Goal: Task Accomplishment & Management: Manage account settings

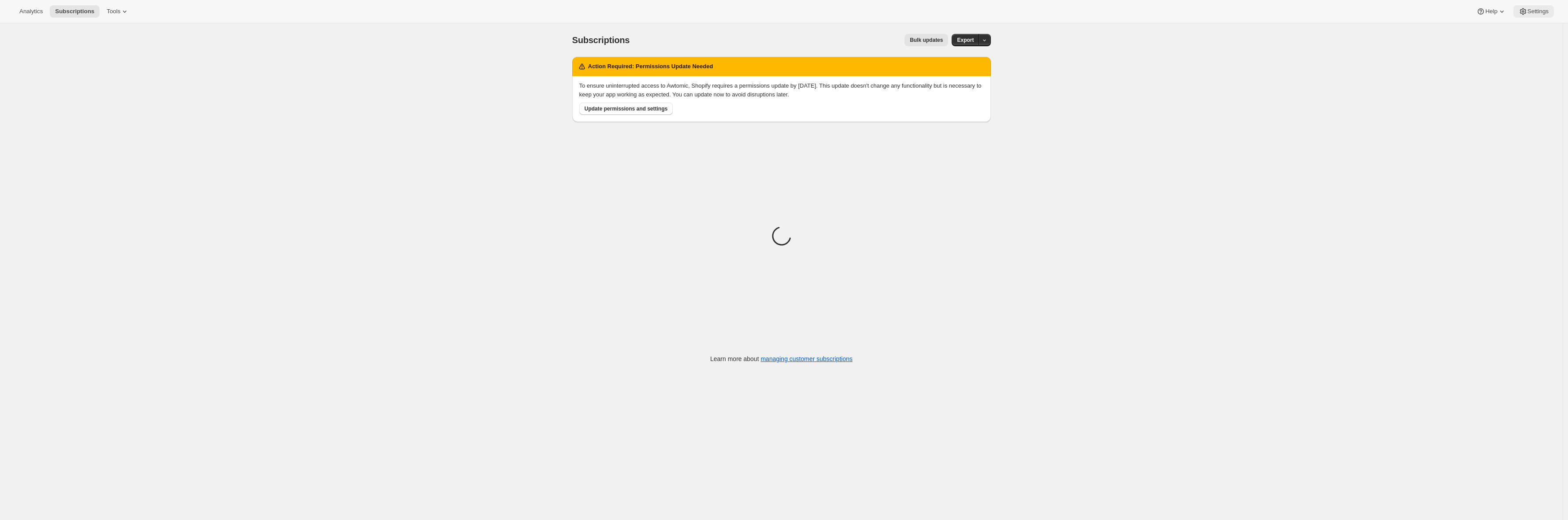
click at [1537, 7] on button "Settings" at bounding box center [1533, 12] width 41 height 12
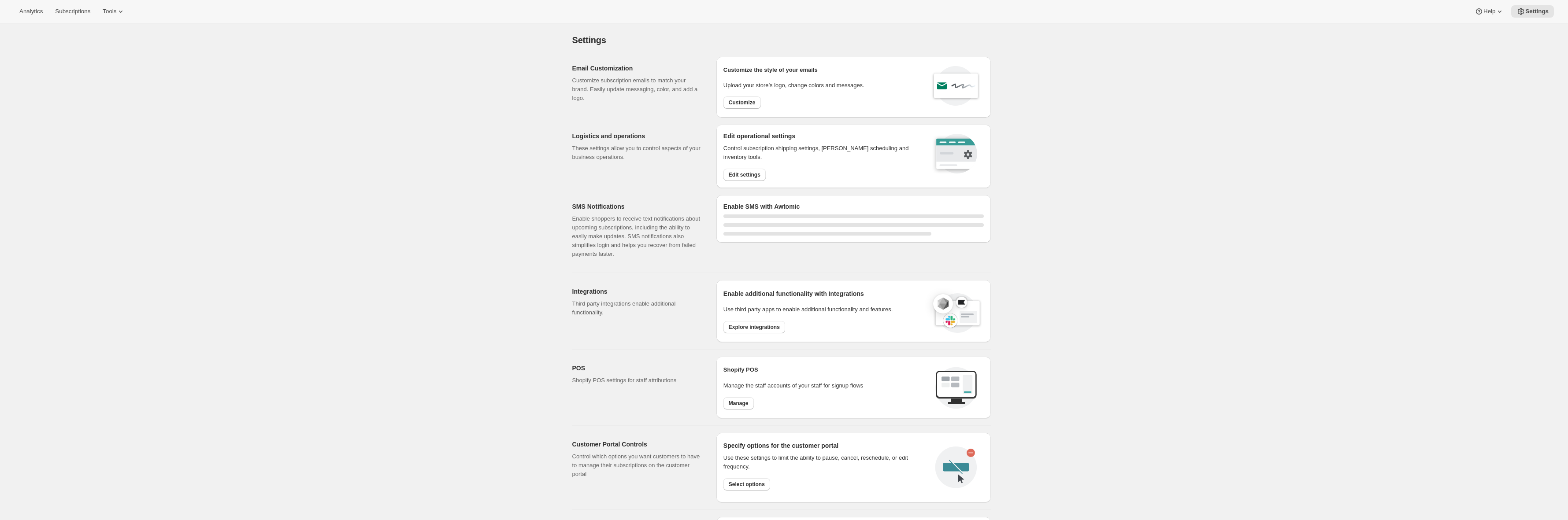
select select "22:00"
select select "09:00"
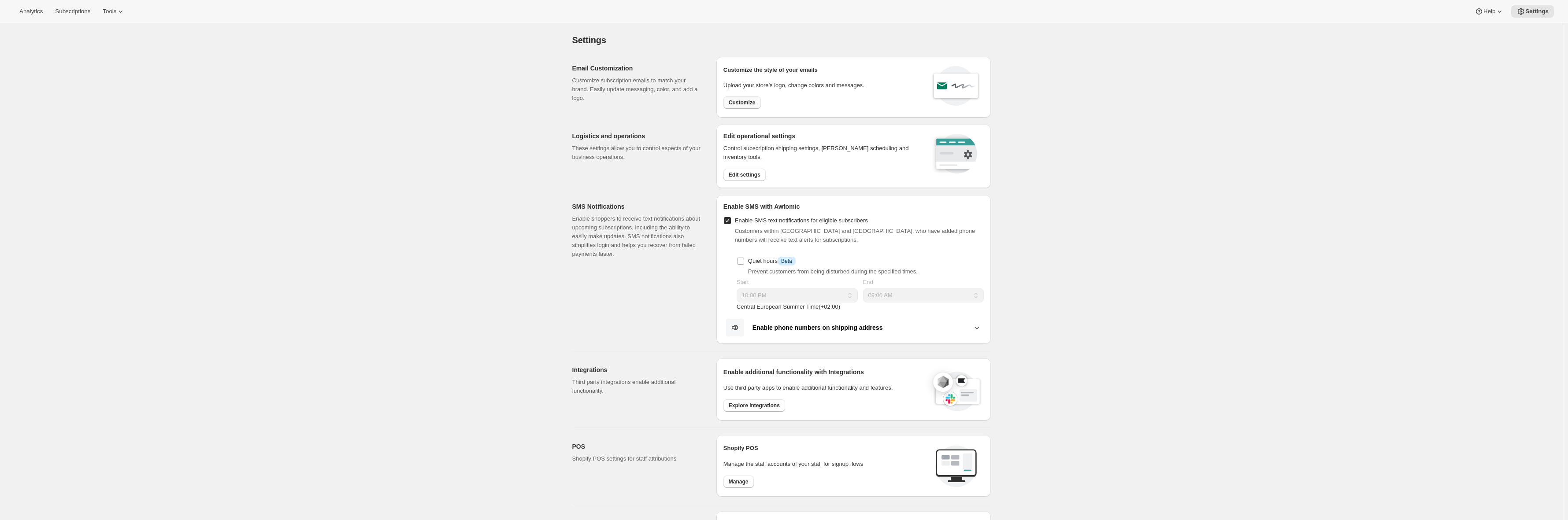
click at [755, 102] on span "Customize" at bounding box center [742, 103] width 27 height 7
select select "subscriptionMessage"
select select "5"
select select "15"
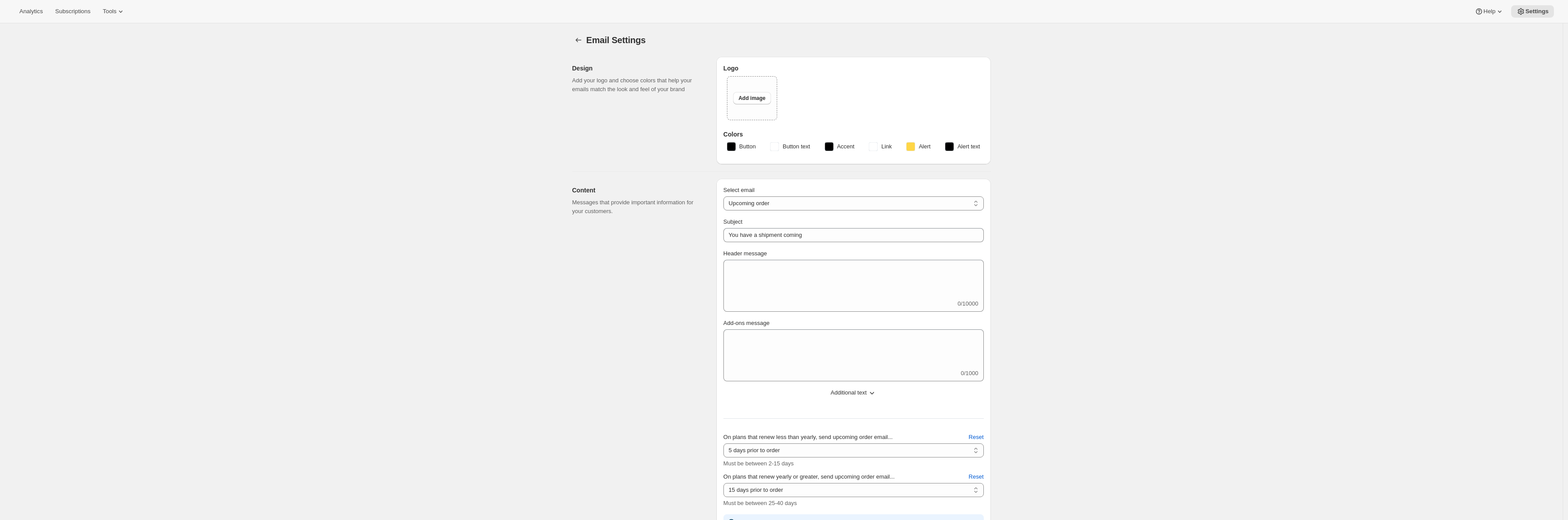
select select "8"
type input "[PERSON_NAME]"
checkbox input "false"
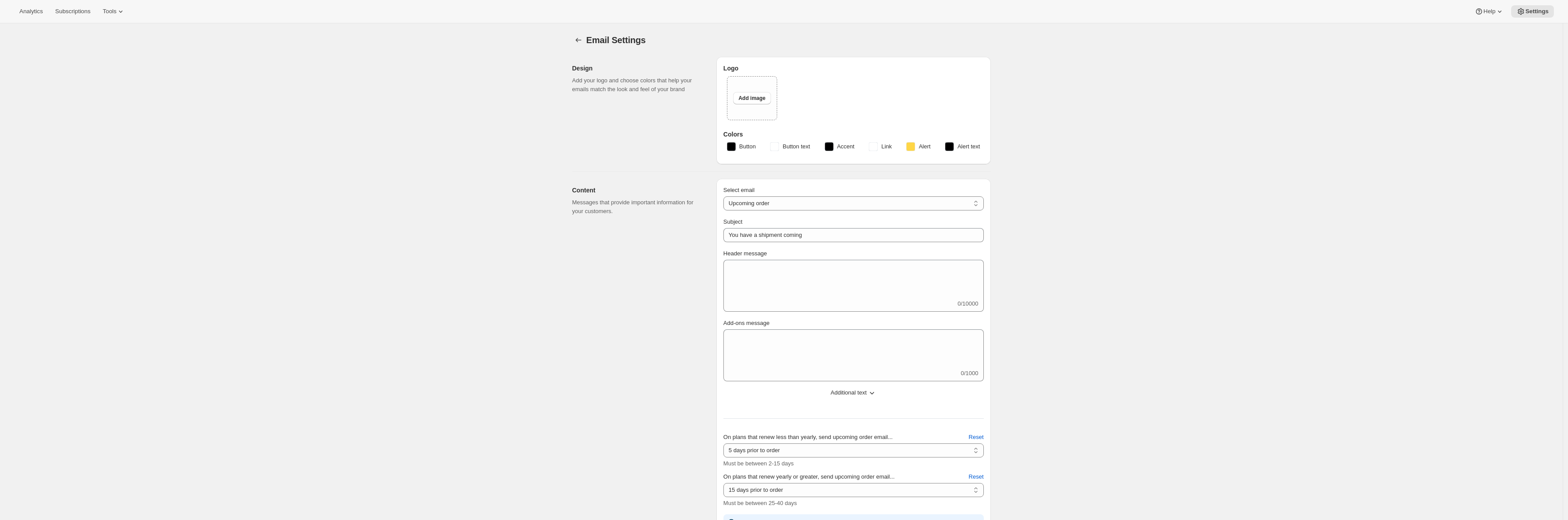
checkbox input "false"
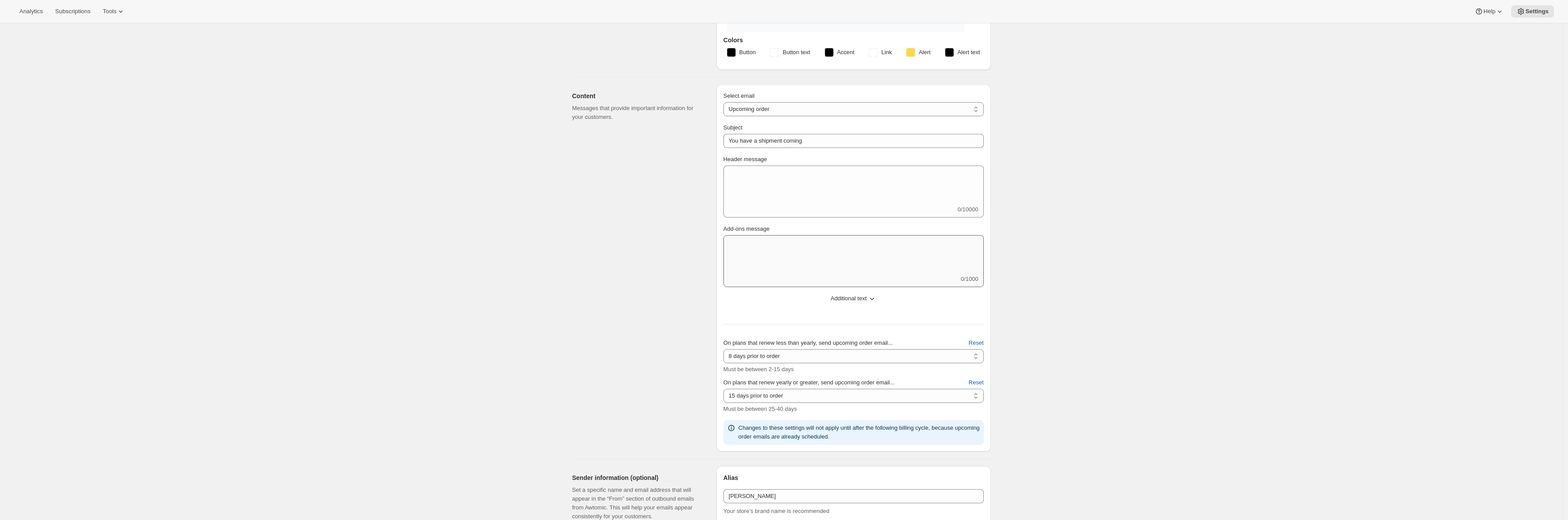
scroll to position [234, 0]
click at [784, 225] on div "Add-ons message" at bounding box center [853, 223] width 261 height 9
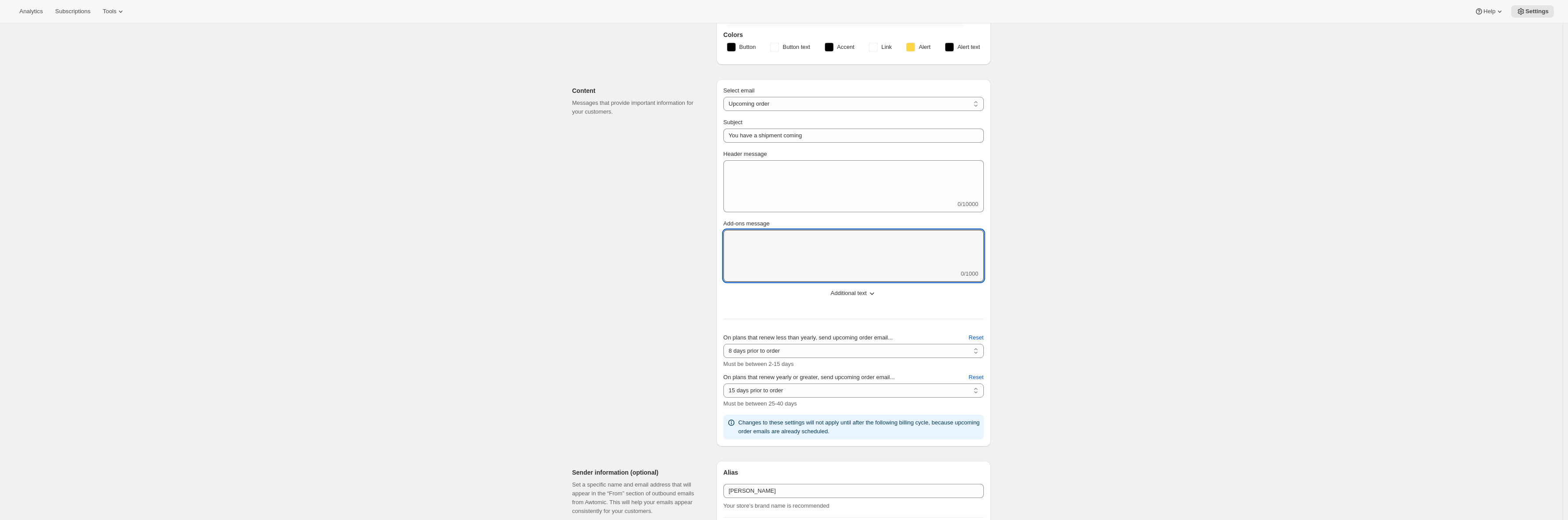
click at [777, 251] on textarea "Add-ons message" at bounding box center [853, 249] width 261 height 40
click at [805, 185] on textarea "Header message" at bounding box center [853, 179] width 261 height 40
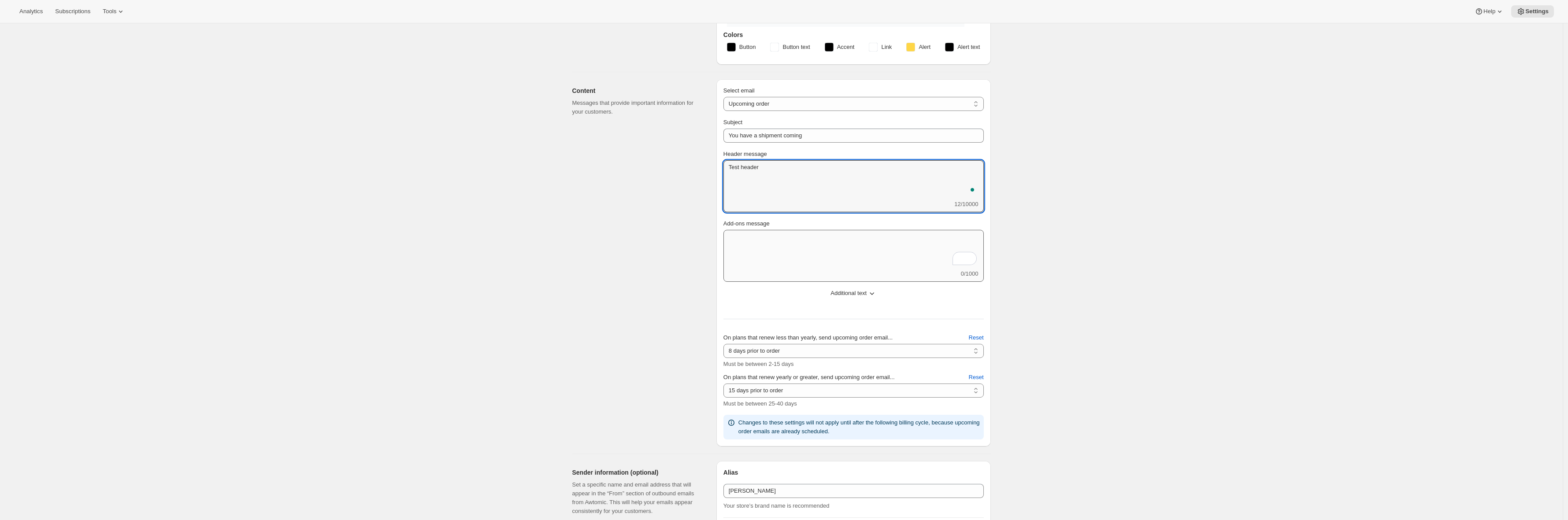
type textarea "Test header"
click at [808, 264] on textarea "Add-ons message" at bounding box center [853, 249] width 261 height 40
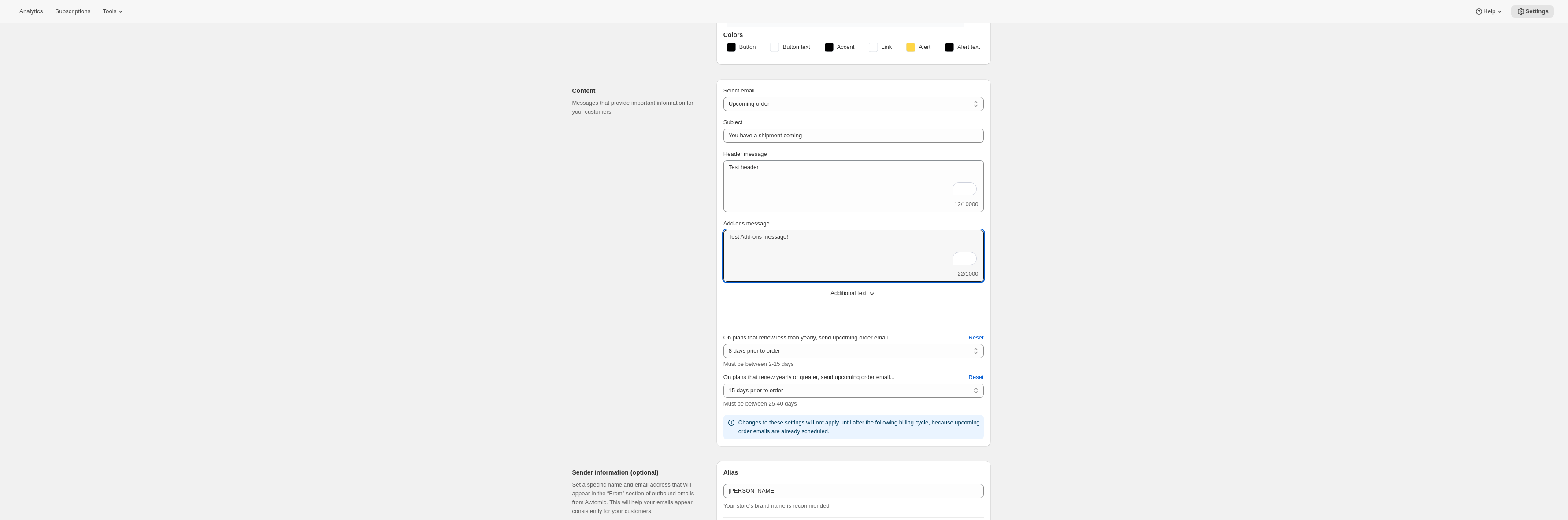
type textarea "Test Add-ons message!"
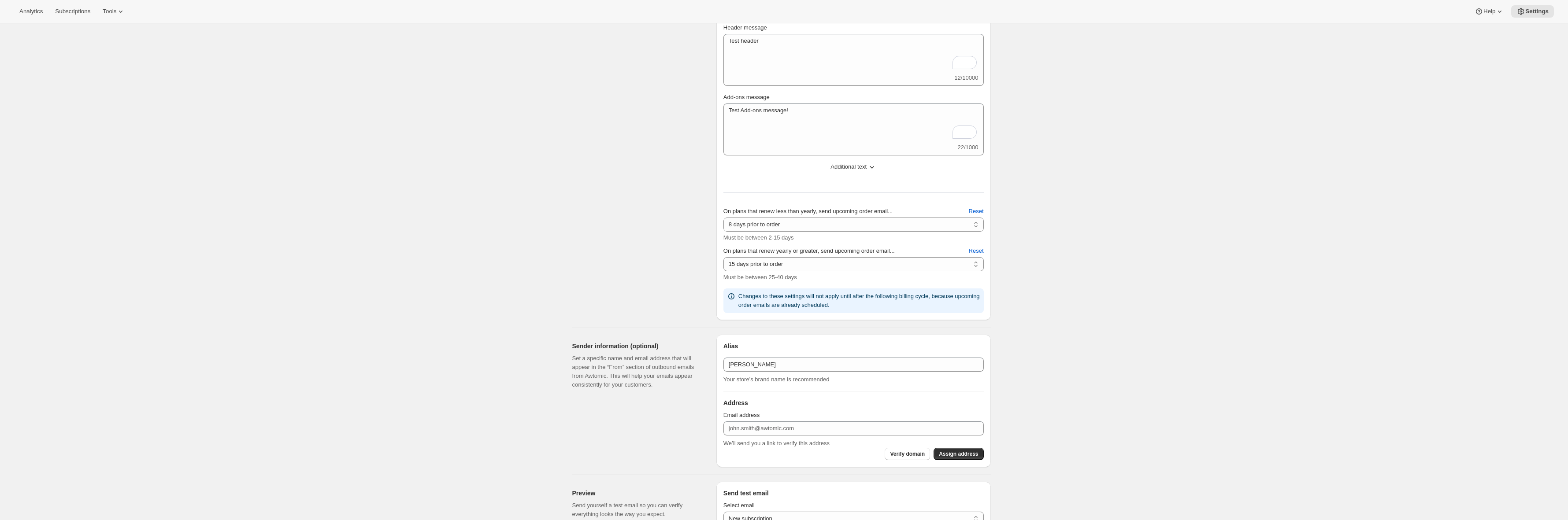
type textarea "Test header"
type textarea "Test Add-ons message!"
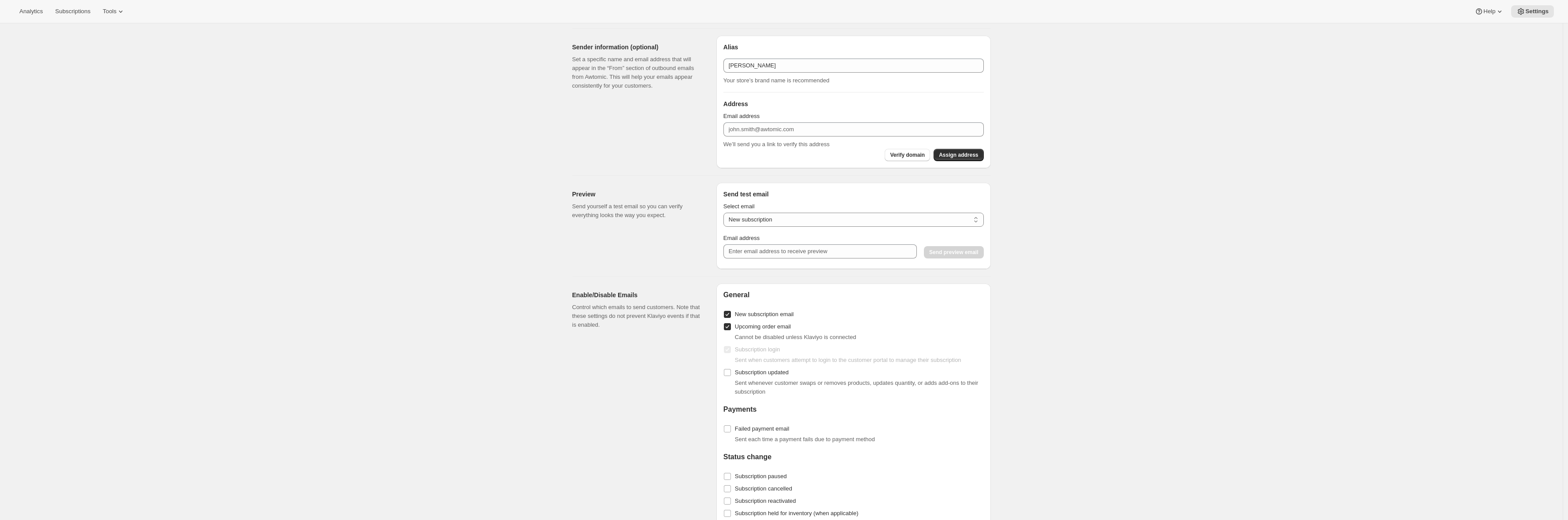
scroll to position [708, 0]
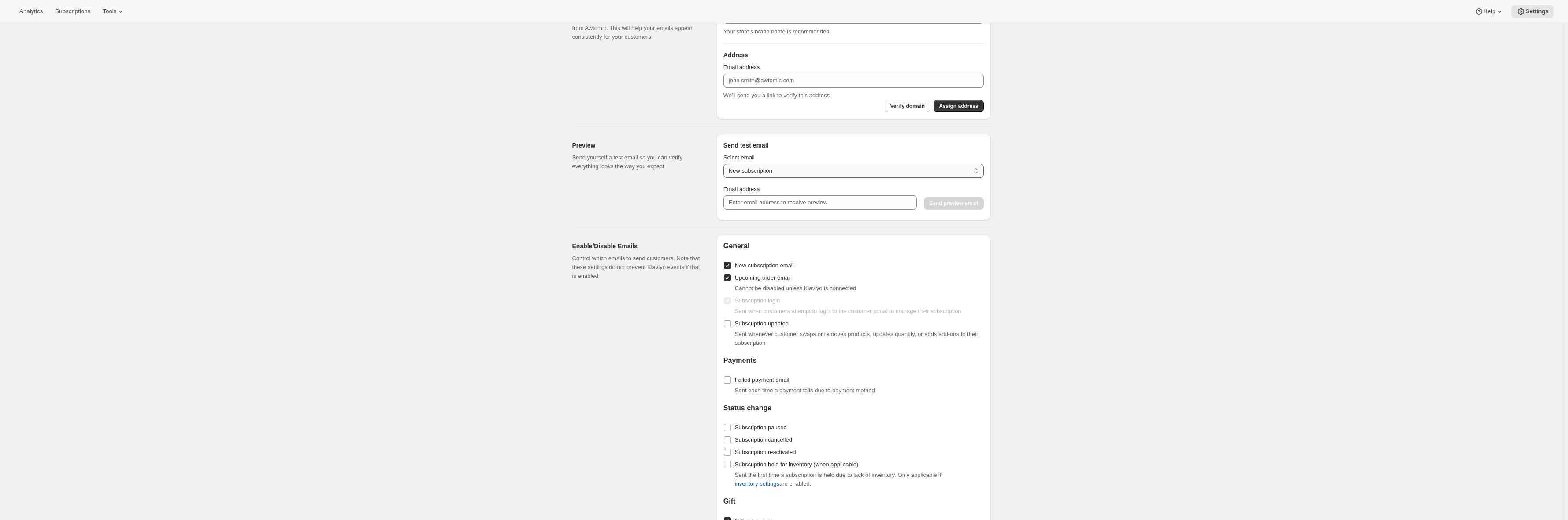
click at [810, 168] on select "New subscription Upcoming order Payment failure Delayed subscription Updated su…" at bounding box center [853, 170] width 261 height 14
select select "upcoming-subscription"
click at [726, 164] on select "New subscription Upcoming order Payment failure Delayed subscription Updated su…" at bounding box center [853, 170] width 261 height 14
click at [764, 201] on input "Email address" at bounding box center [820, 202] width 194 height 14
type input "[PERSON_NAME][EMAIL_ADDRESS][DOMAIN_NAME]"
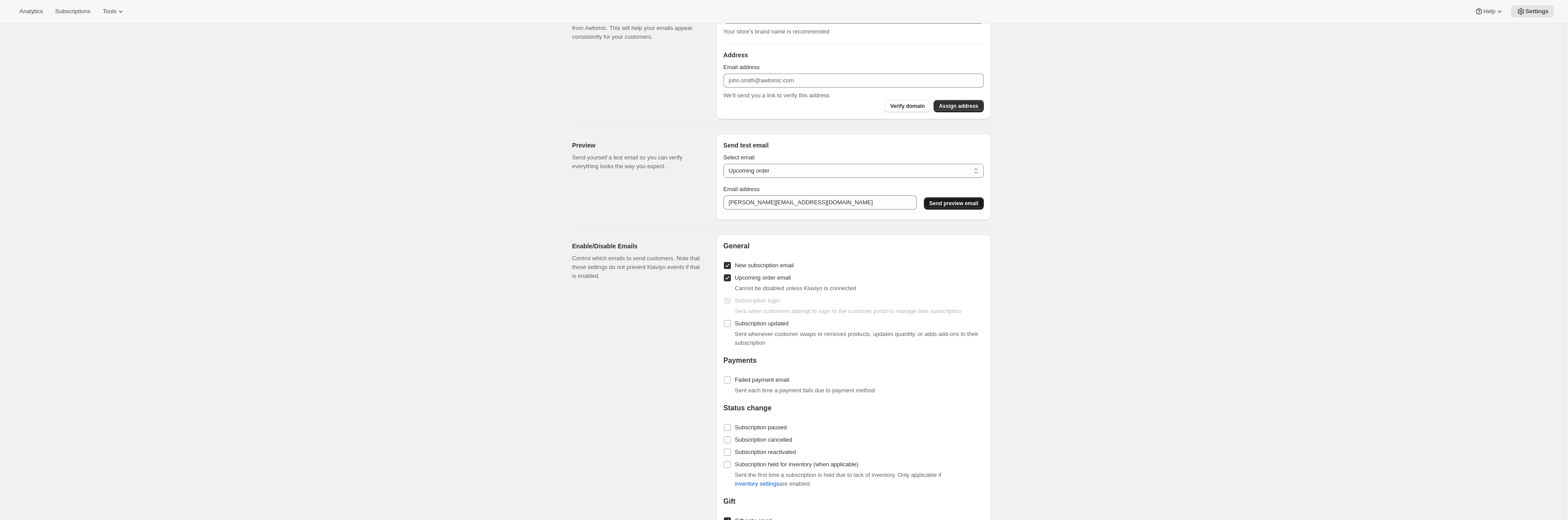
click at [942, 199] on button "Send preview email" at bounding box center [954, 203] width 60 height 12
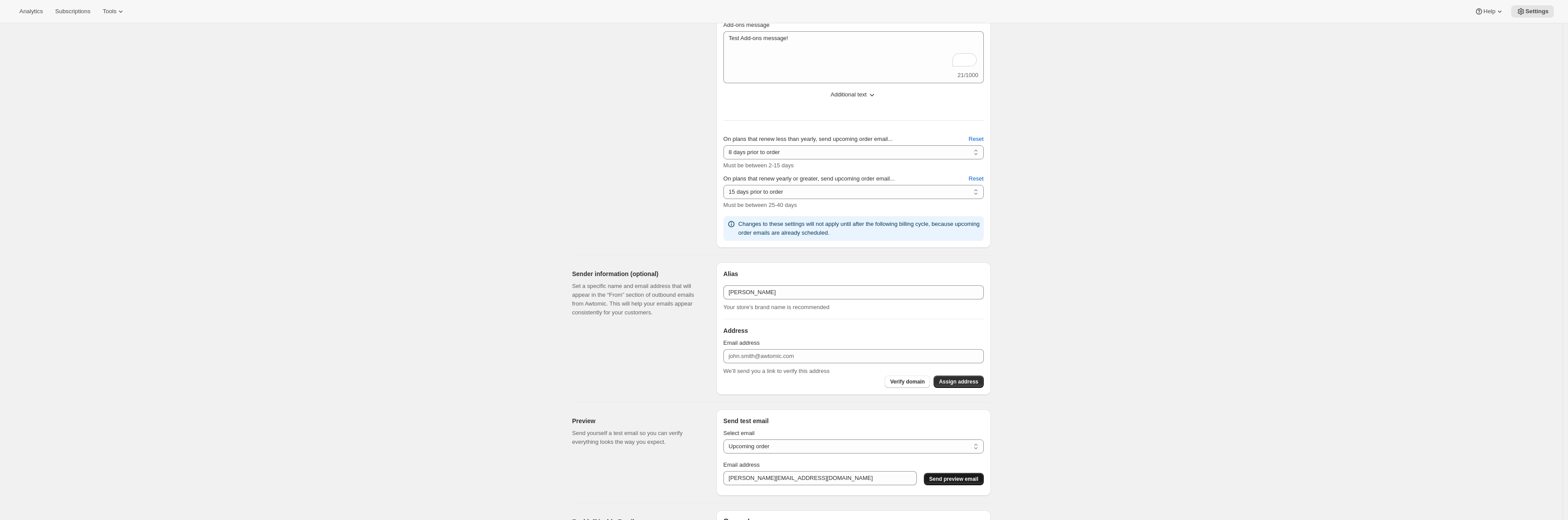
scroll to position [268, 0]
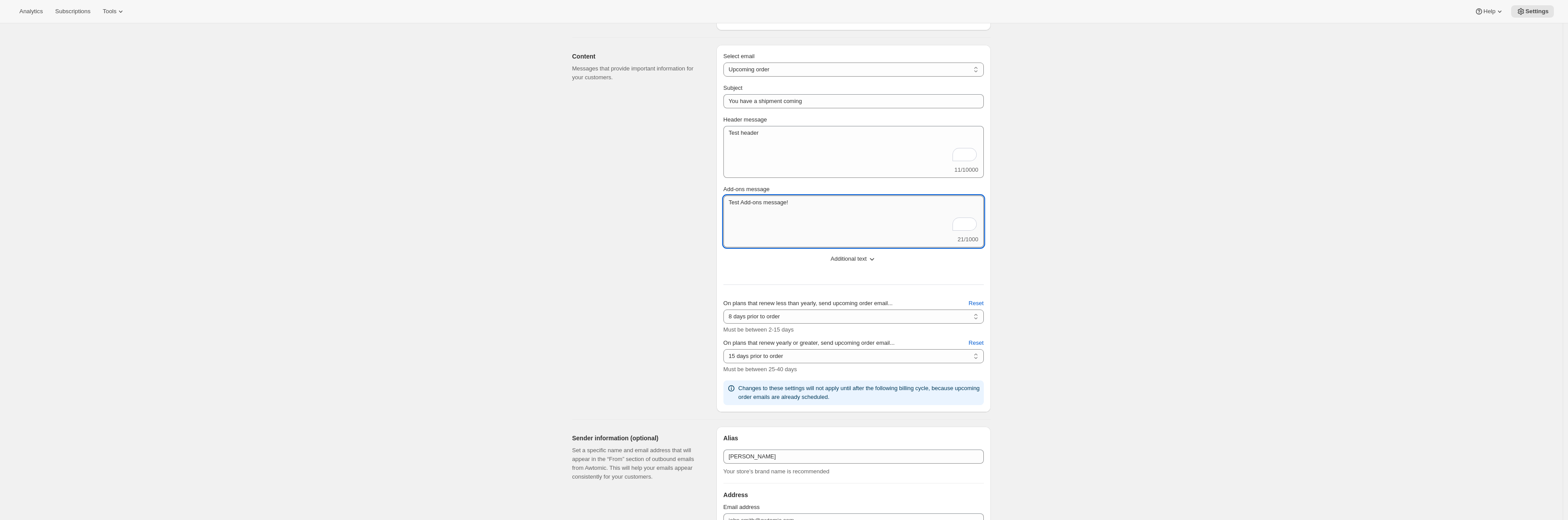
click at [813, 220] on textarea "Test Add-ons message!" at bounding box center [853, 215] width 261 height 40
click at [875, 262] on icon "button" at bounding box center [872, 258] width 9 height 9
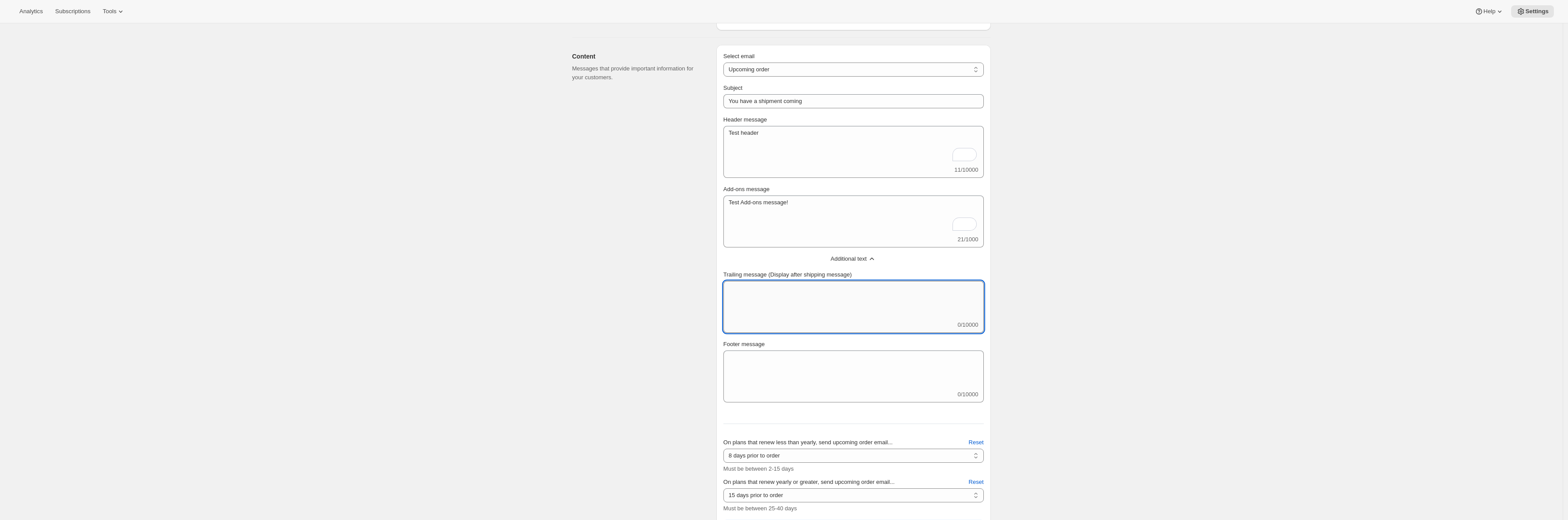
click at [819, 309] on textarea "Trailing message (Display after shipping message)" at bounding box center [853, 300] width 261 height 40
